Goal: Transaction & Acquisition: Book appointment/travel/reservation

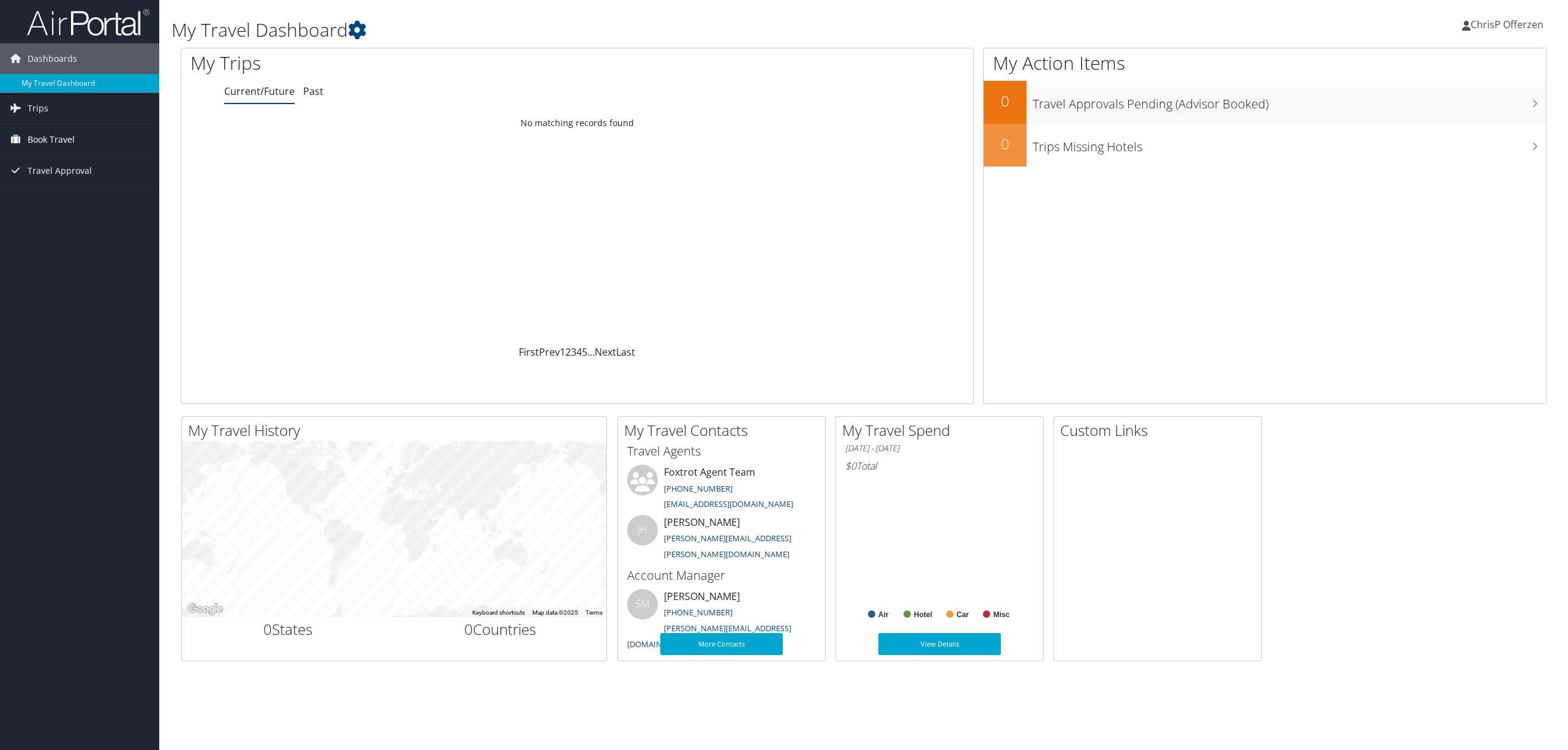
click at [38, 135] on span "Book Travel" at bounding box center [50, 139] width 47 height 30
click at [56, 201] on link "Book/Manage Online Trips" at bounding box center [79, 201] width 159 height 18
